Goal: Register for event/course

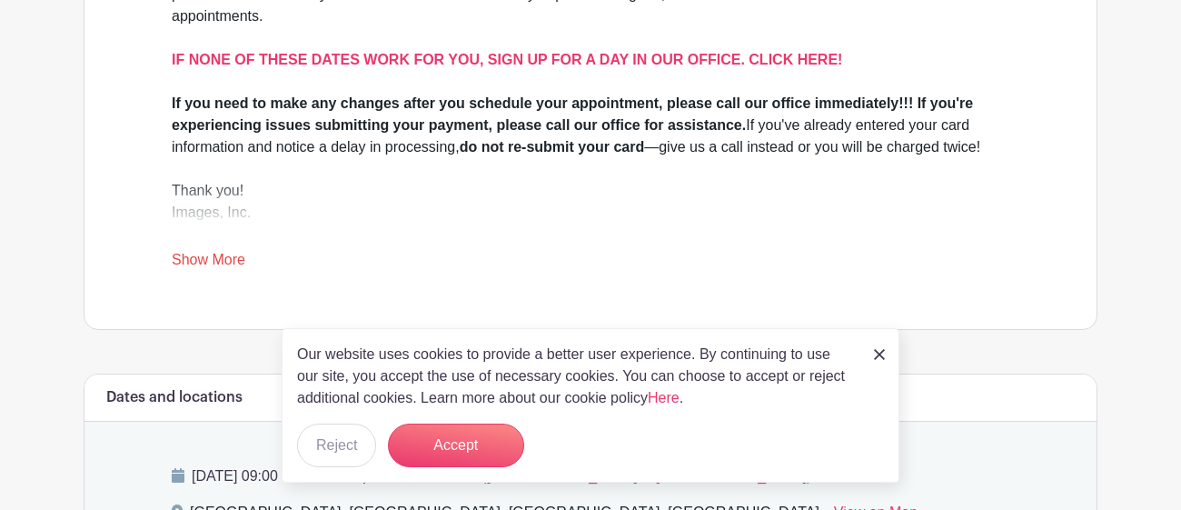
scroll to position [653, 0]
click at [448, 440] on button "Accept" at bounding box center [456, 445] width 136 height 44
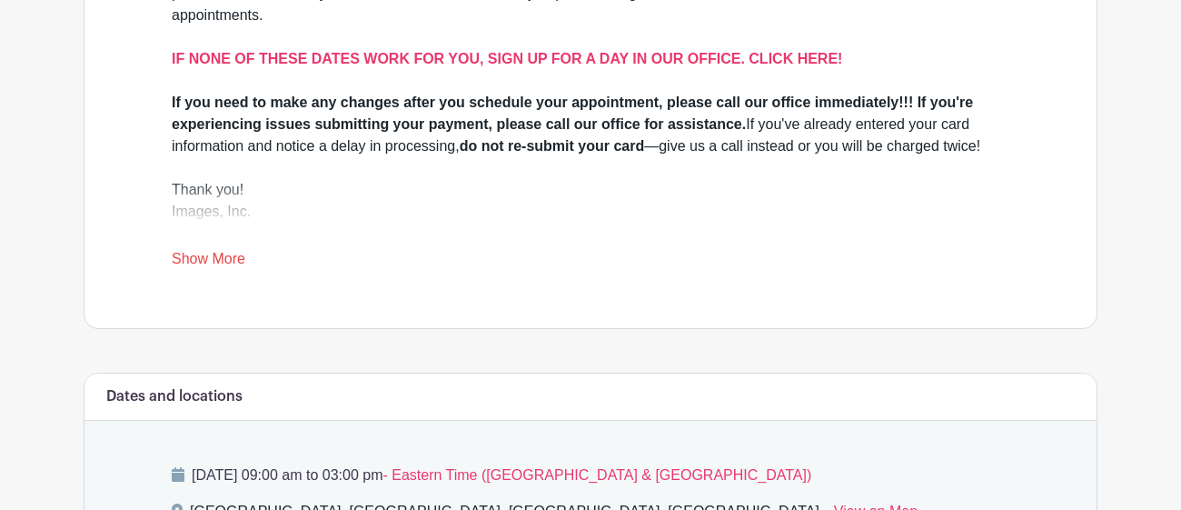
click at [230, 259] on link "Show More" at bounding box center [209, 262] width 74 height 23
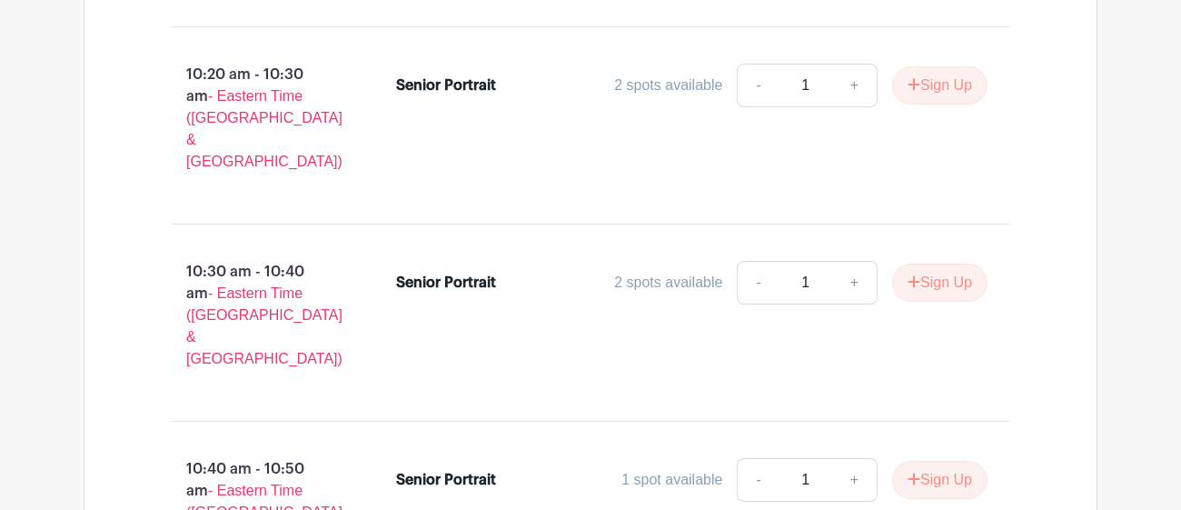
scroll to position [2869, 0]
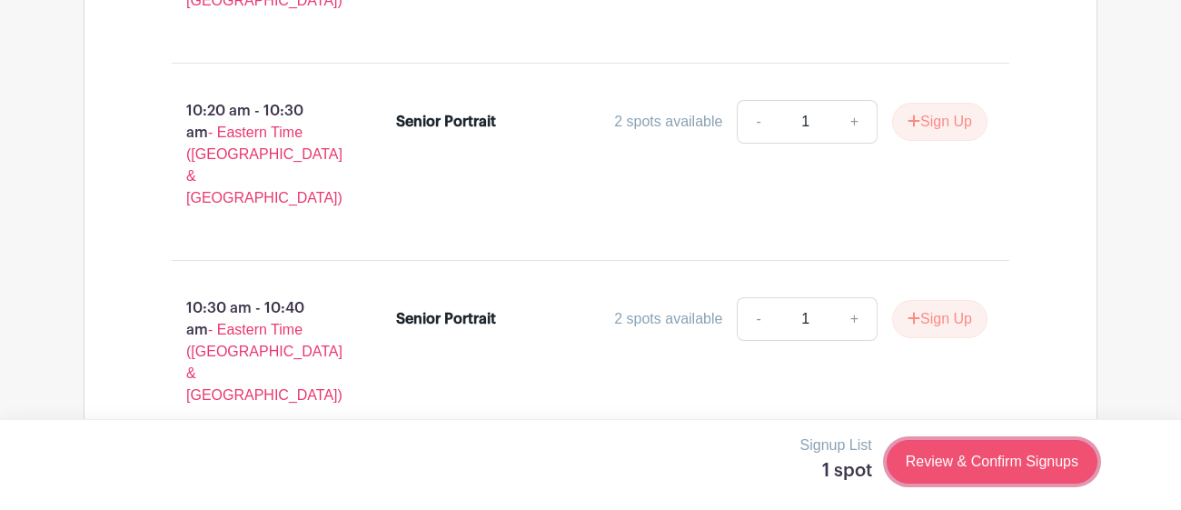
click at [978, 444] on link "Review & Confirm Signups" at bounding box center [992, 462] width 211 height 44
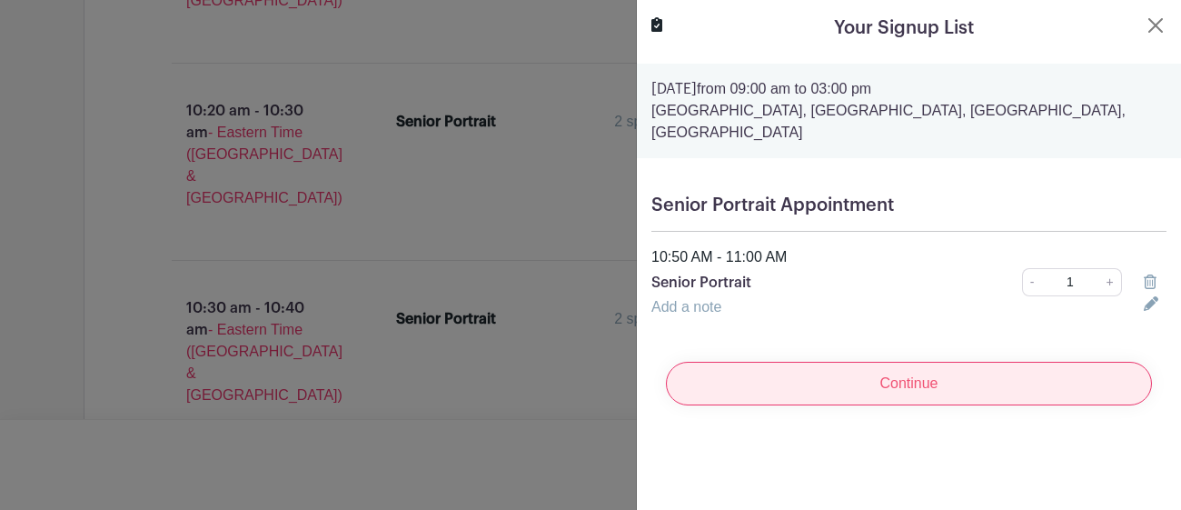
click at [991, 378] on input "Continue" at bounding box center [909, 384] width 486 height 44
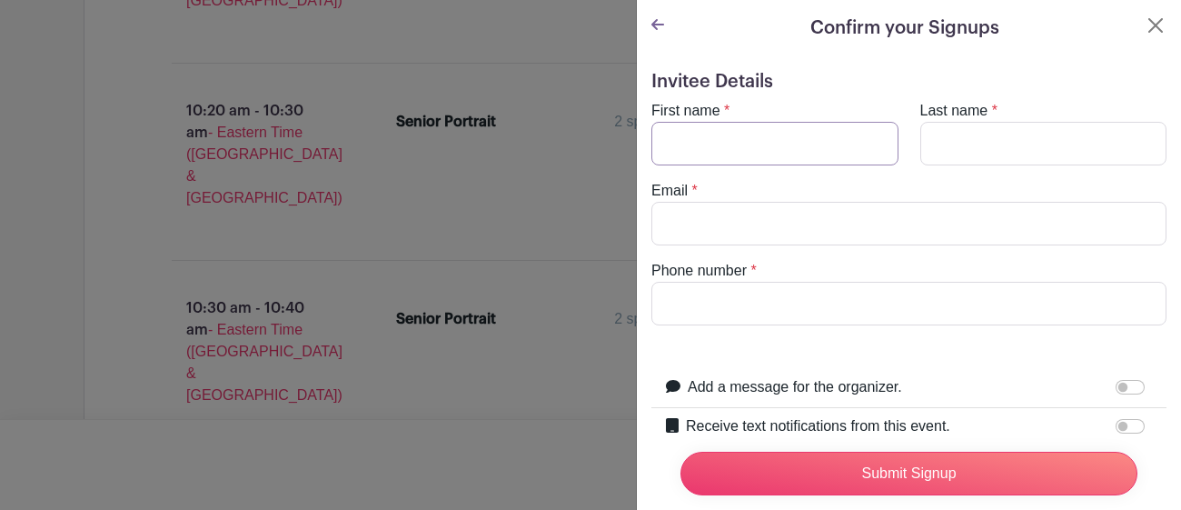
click at [803, 148] on input "First name" at bounding box center [774, 144] width 247 height 44
type input "Emory"
click at [1025, 147] on input "Last name" at bounding box center [1043, 144] width 247 height 44
type input "[PERSON_NAME]"
type input "[EMAIL_ADDRESS][DOMAIN_NAME]"
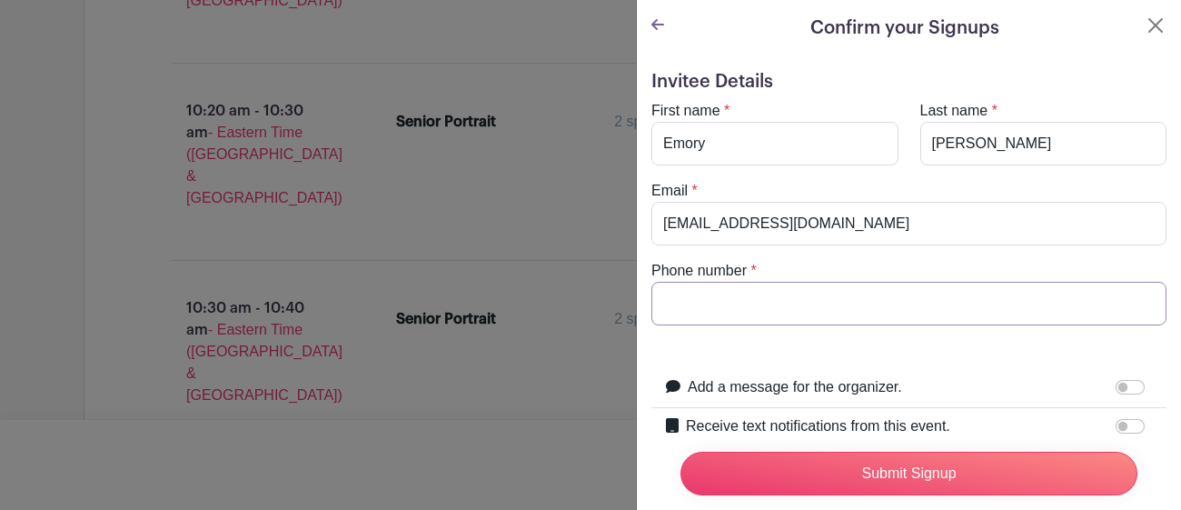
type input "8646314015"
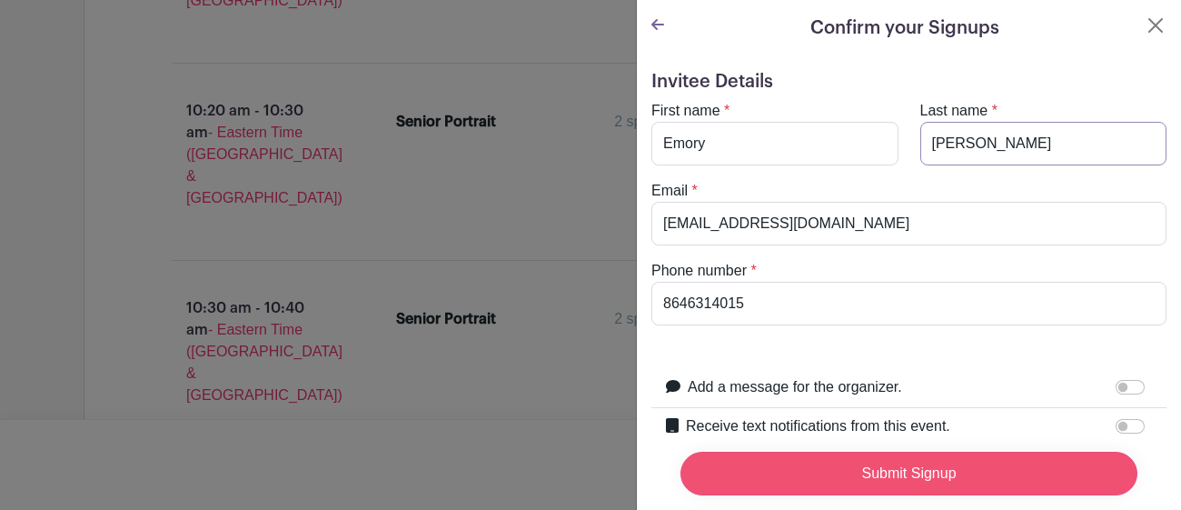
type input "[PERSON_NAME]"
click at [941, 461] on input "Submit Signup" at bounding box center [909, 474] width 457 height 44
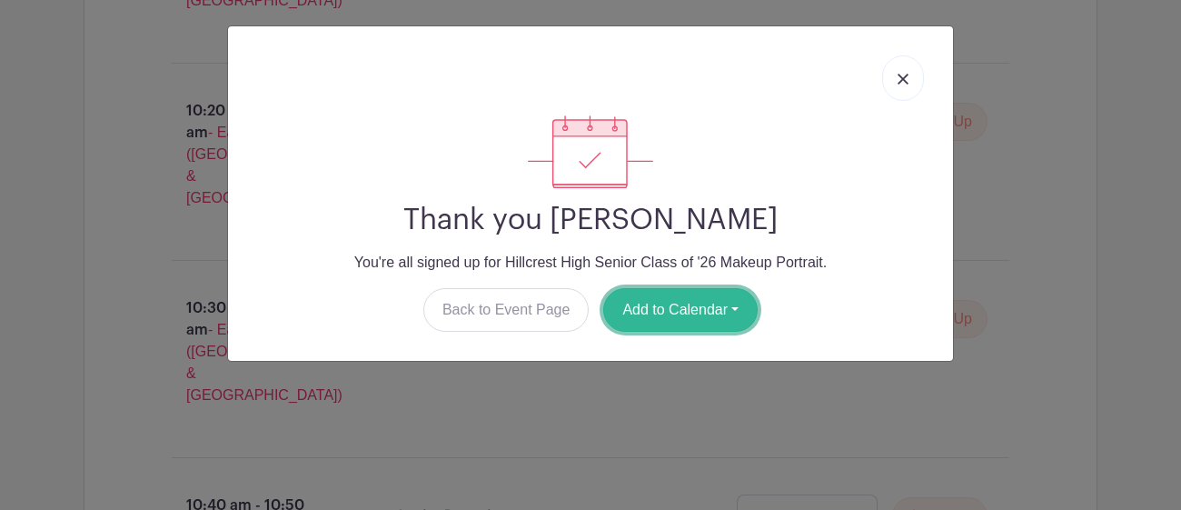
click at [681, 324] on button "Add to Calendar" at bounding box center [680, 310] width 154 height 44
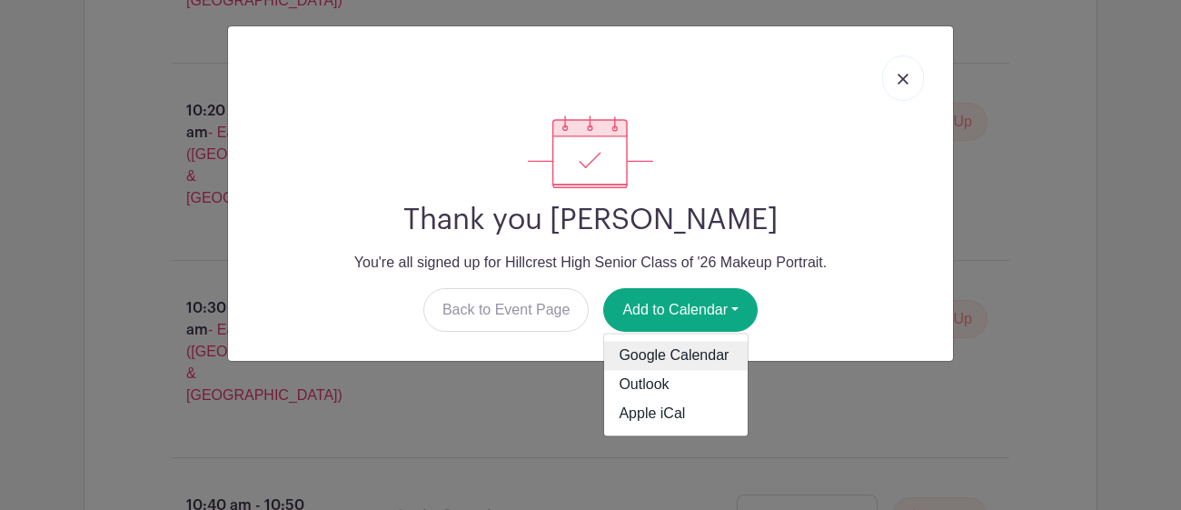
click at [687, 366] on link "Google Calendar" at bounding box center [676, 356] width 144 height 29
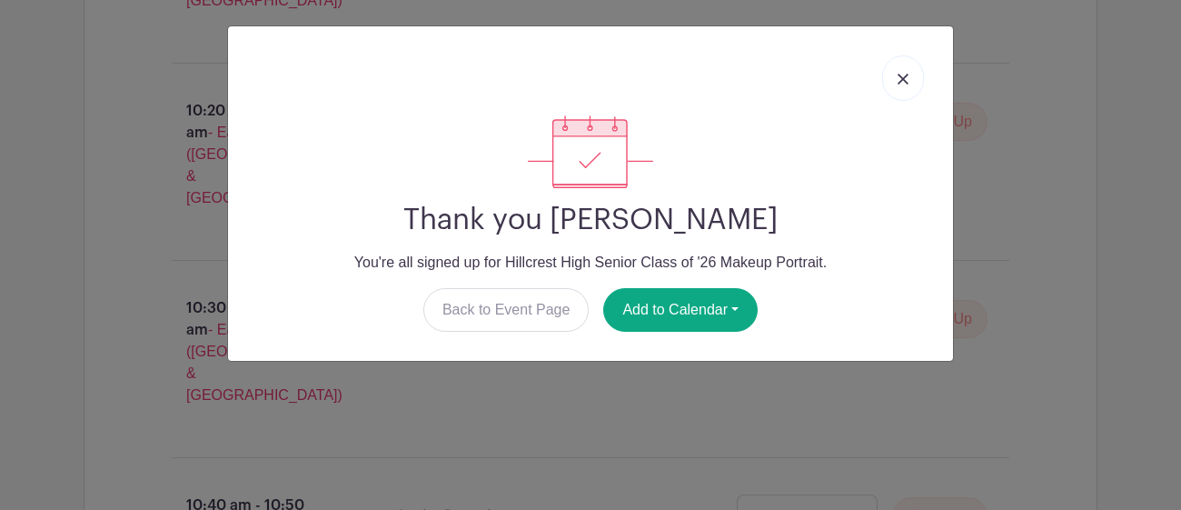
click at [895, 86] on link at bounding box center [903, 77] width 42 height 45
